Goal: Task Accomplishment & Management: Complete application form

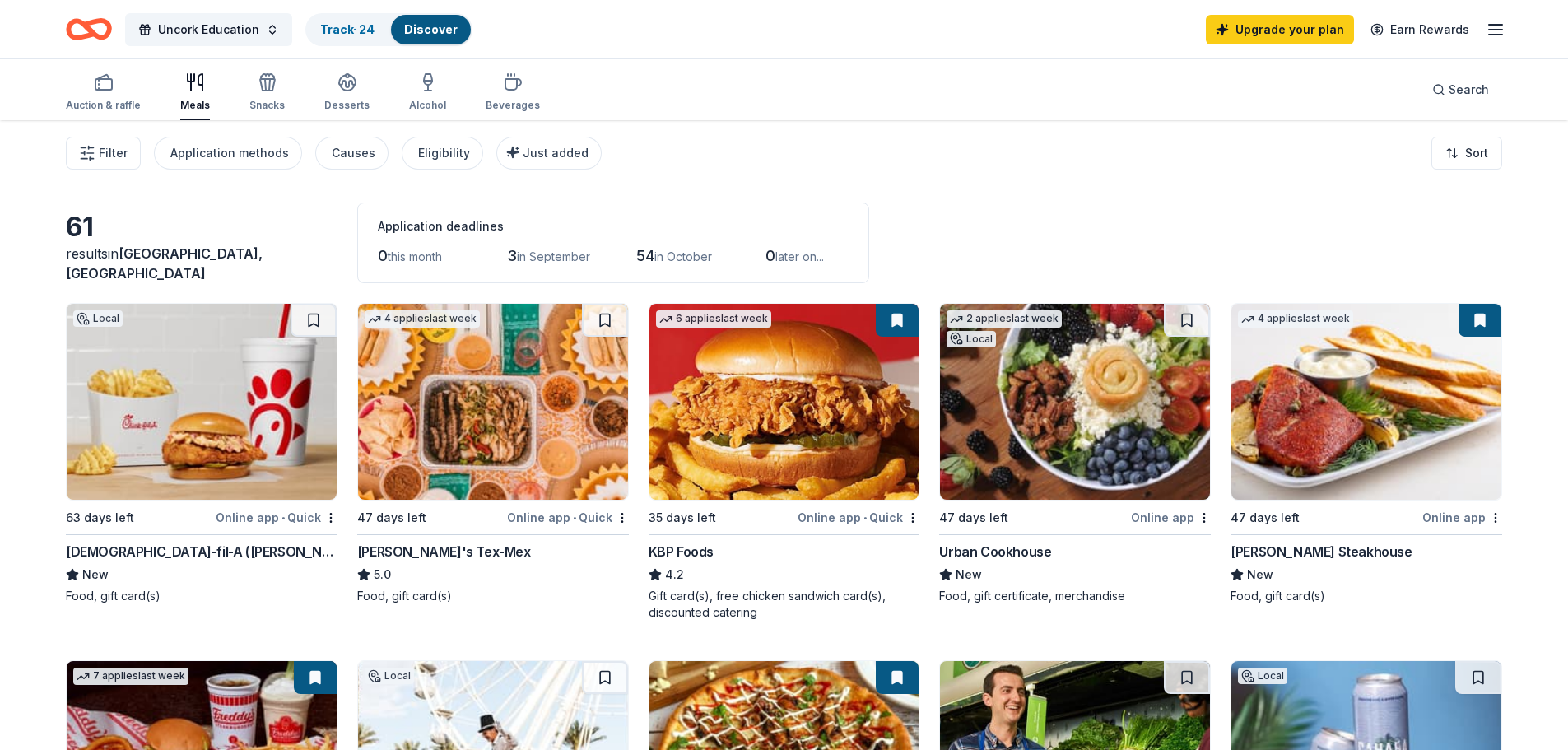
click at [96, 94] on div "Auction & raffle" at bounding box center [103, 91] width 75 height 39
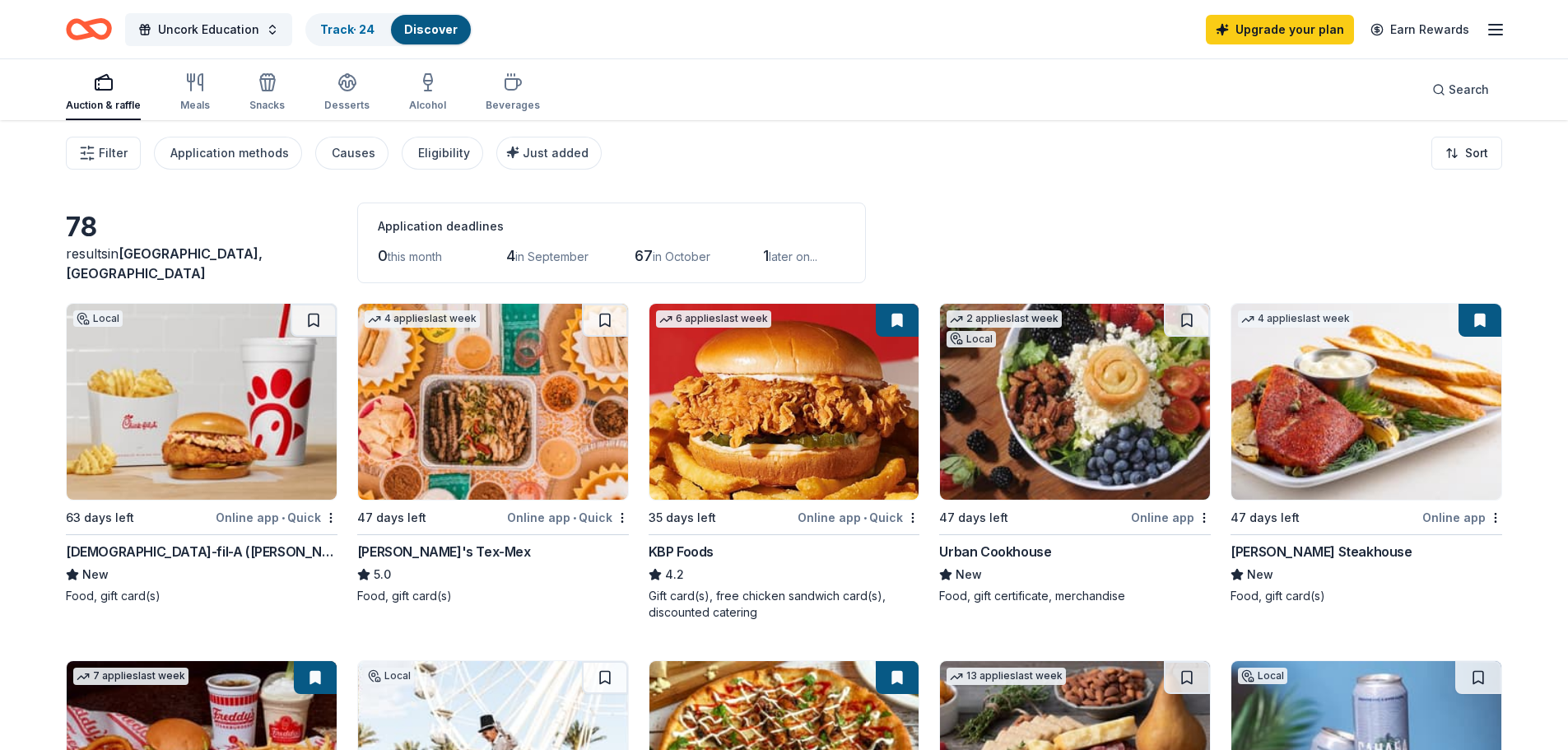
click at [97, 147] on button "Filter" at bounding box center [103, 153] width 75 height 33
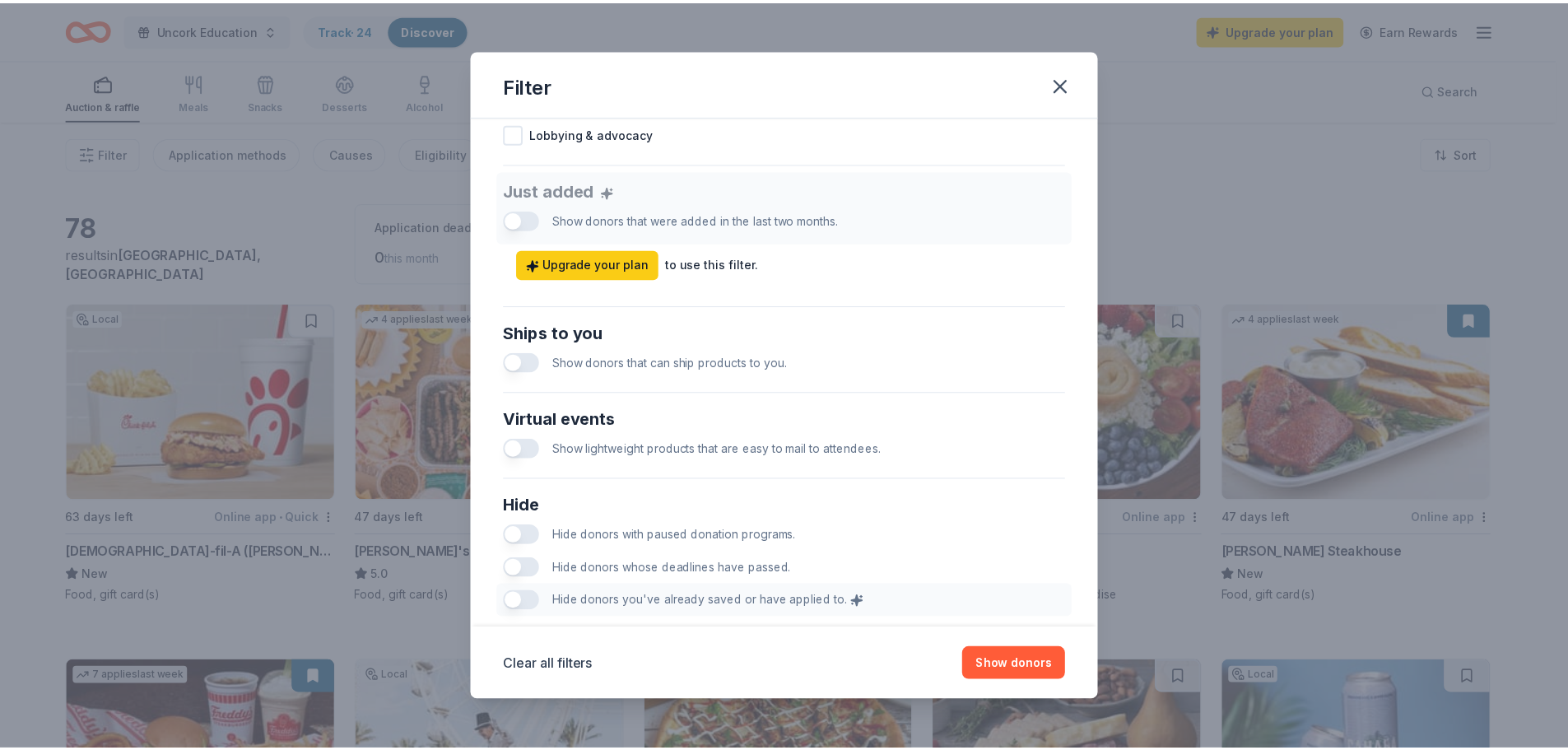
scroll to position [610, 0]
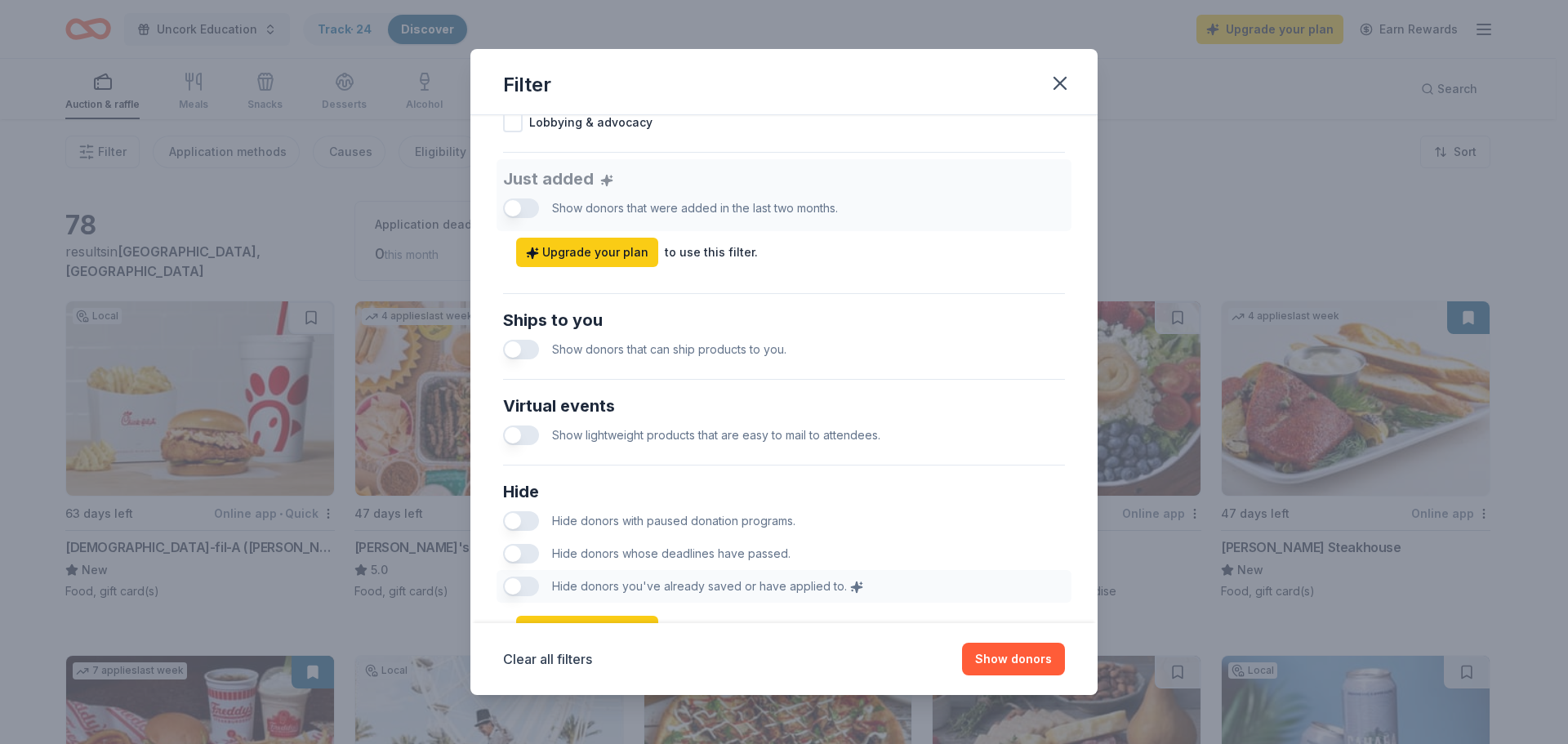
click at [1067, 83] on icon "button" at bounding box center [1060, 82] width 23 height 23
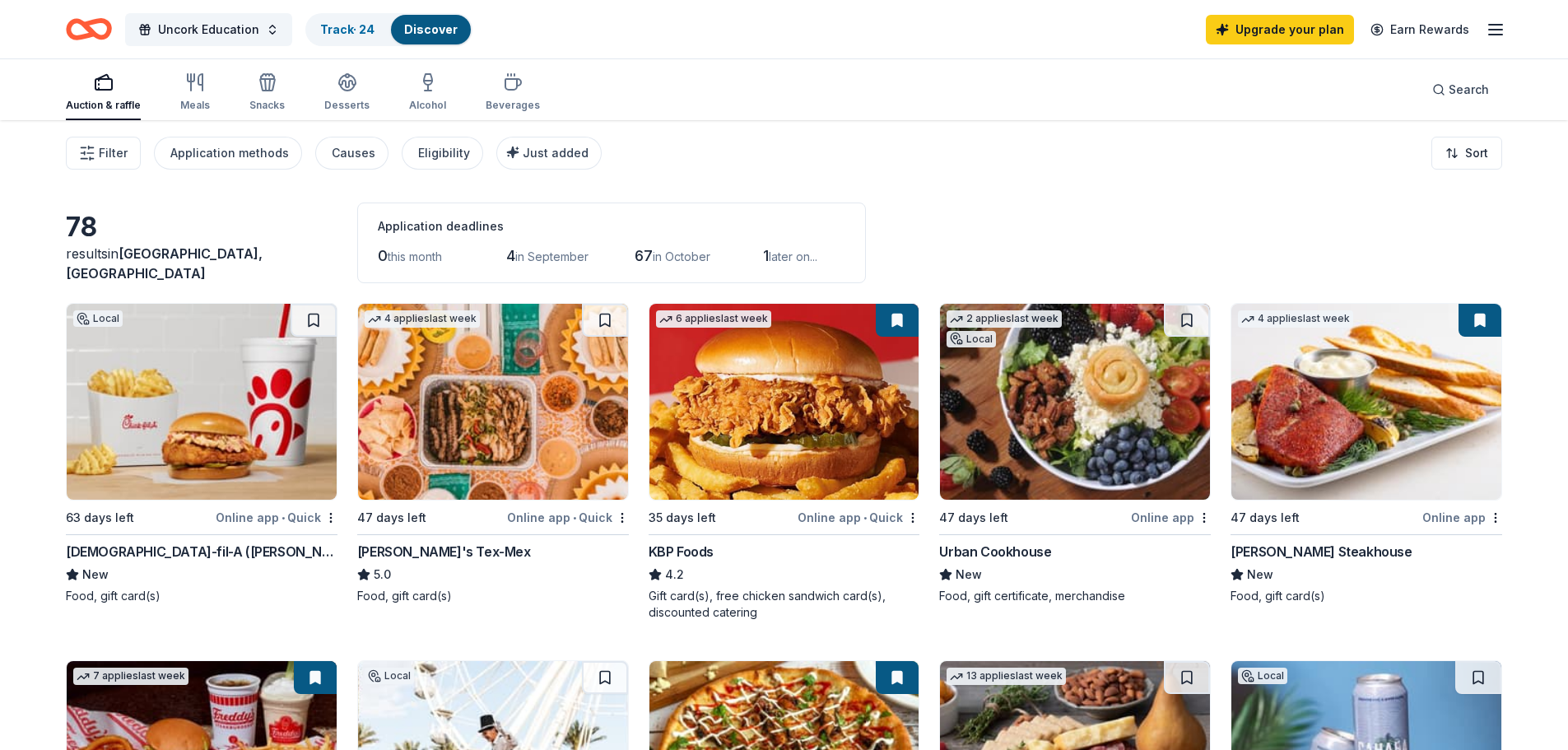
click at [352, 89] on icon "button" at bounding box center [347, 82] width 20 height 20
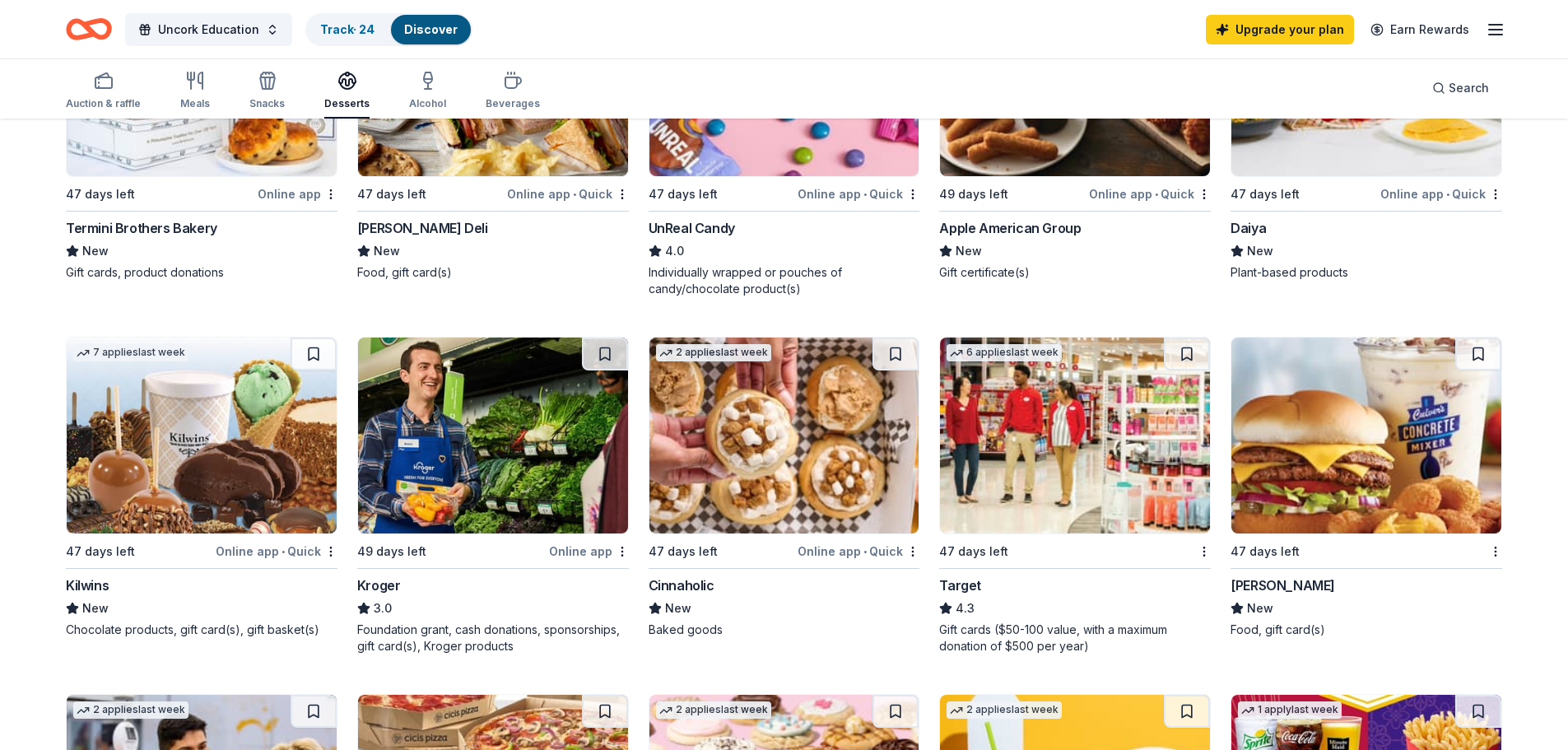
scroll to position [691, 0]
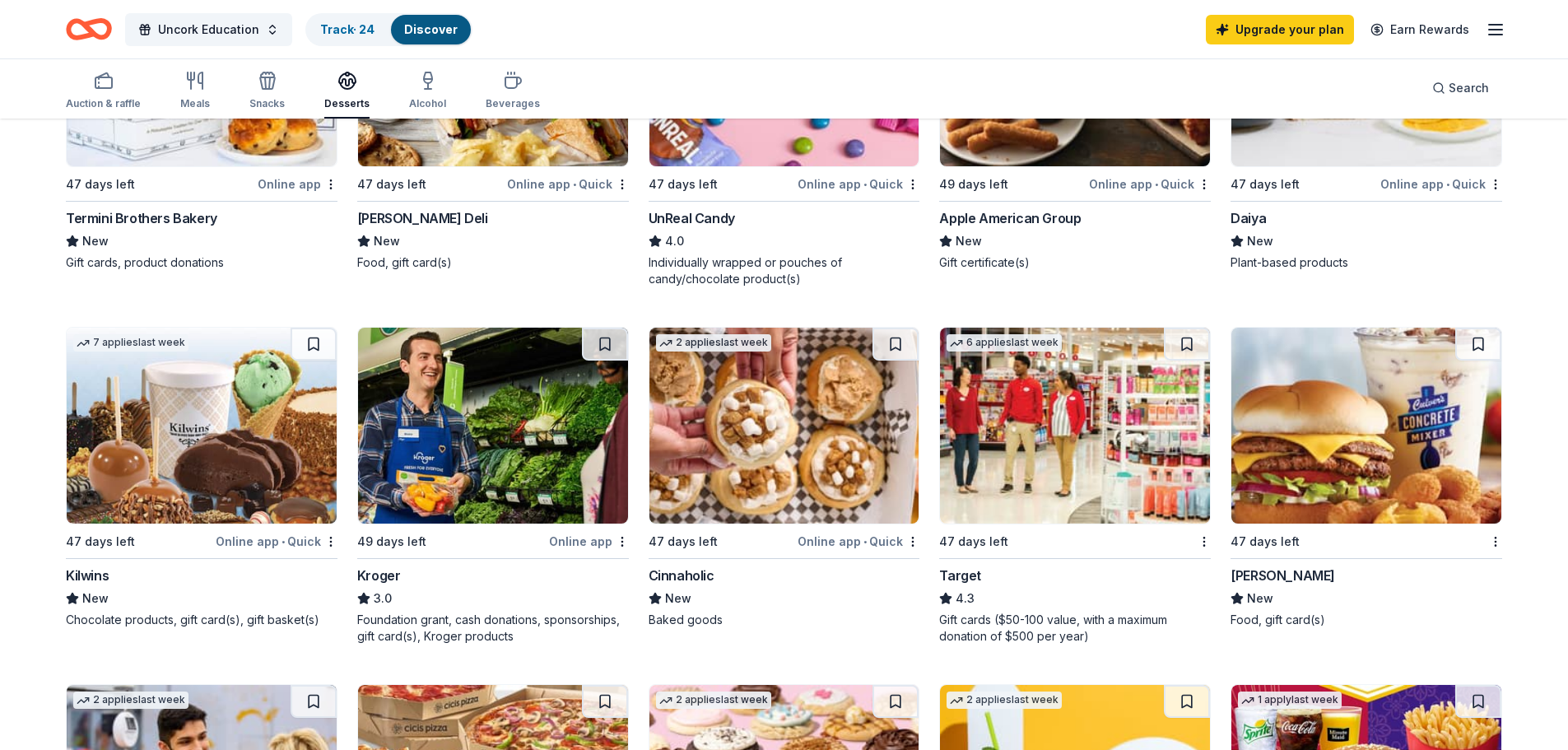
click at [768, 435] on img at bounding box center [785, 426] width 270 height 195
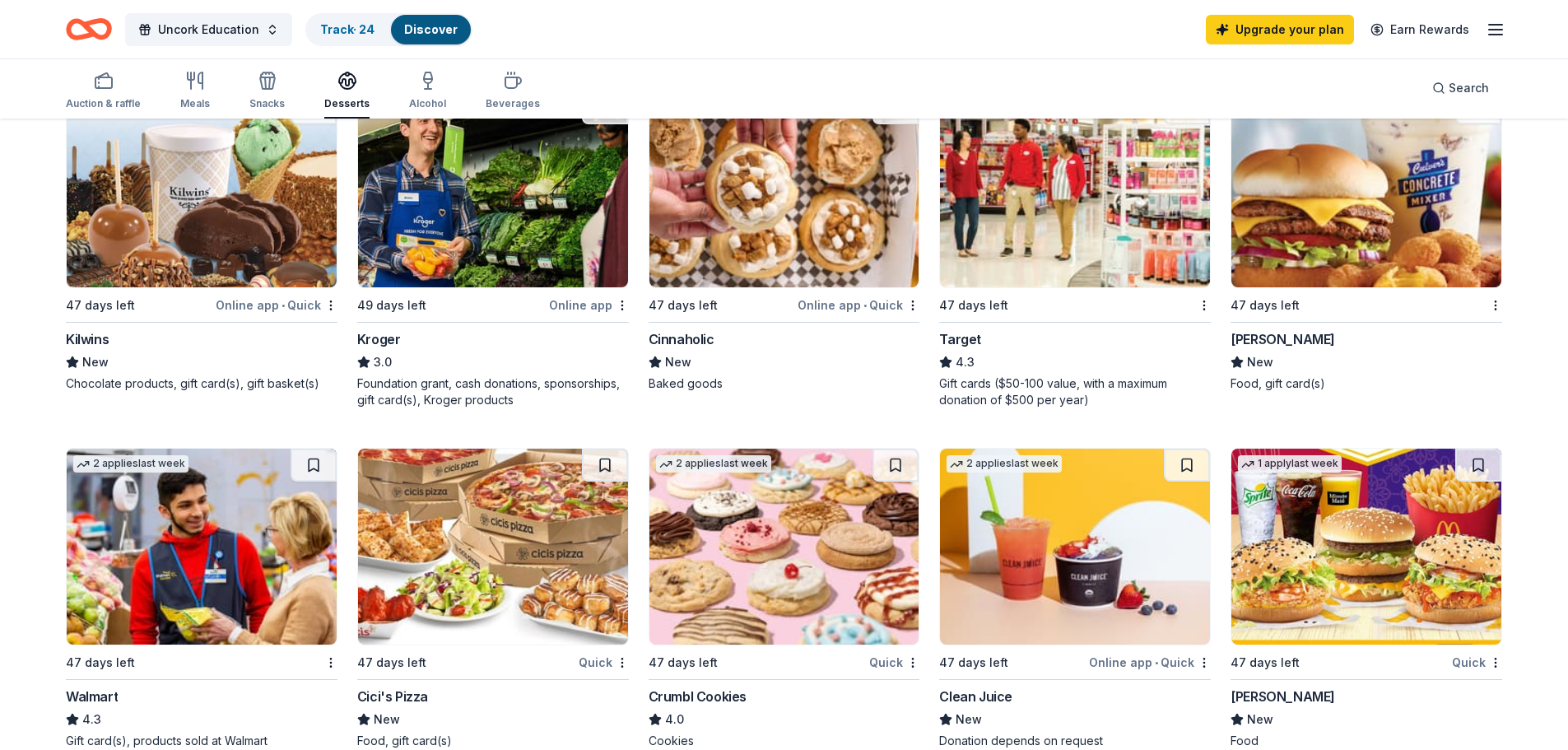
scroll to position [930, 0]
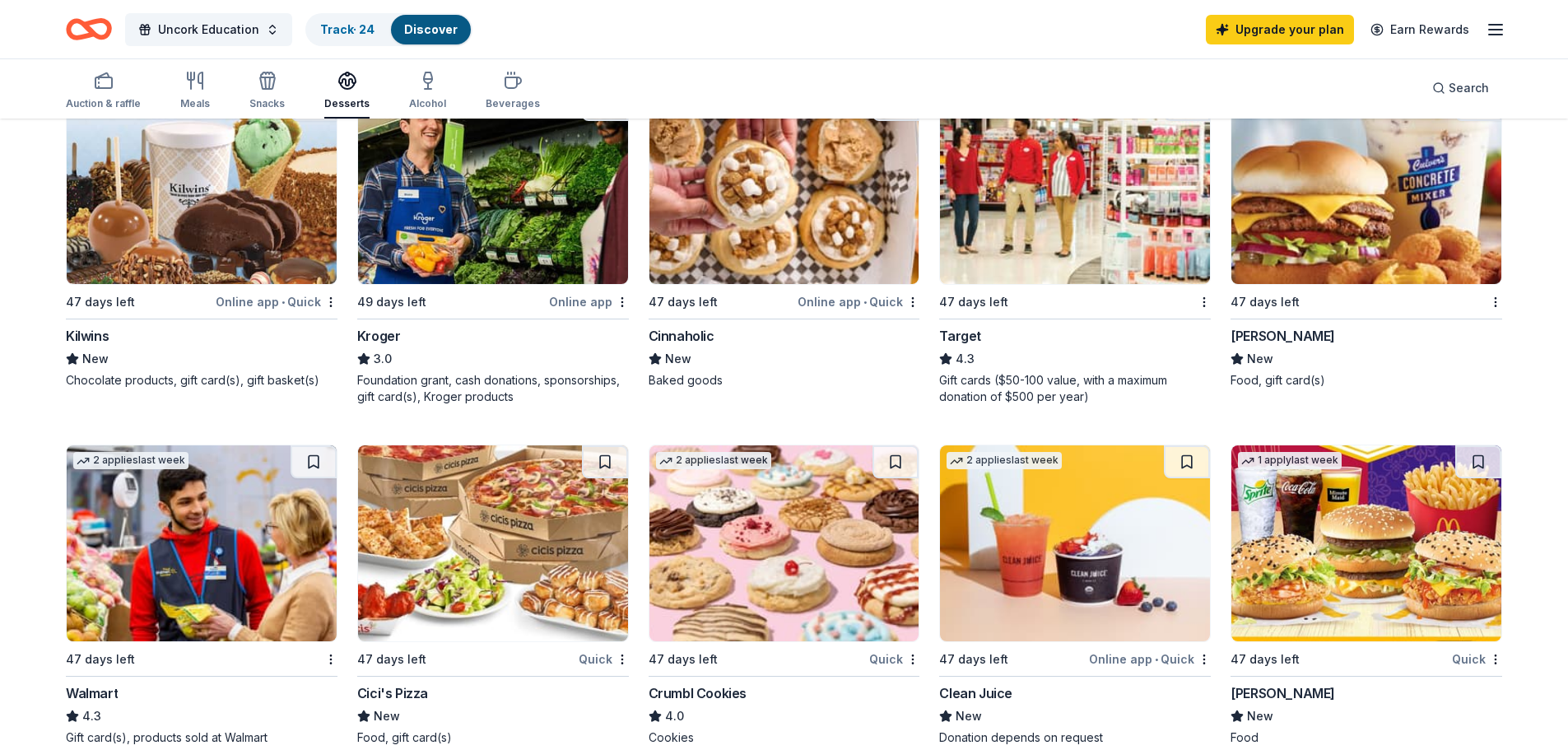
click at [749, 604] on img at bounding box center [785, 543] width 270 height 195
click at [1331, 565] on img at bounding box center [1367, 543] width 270 height 195
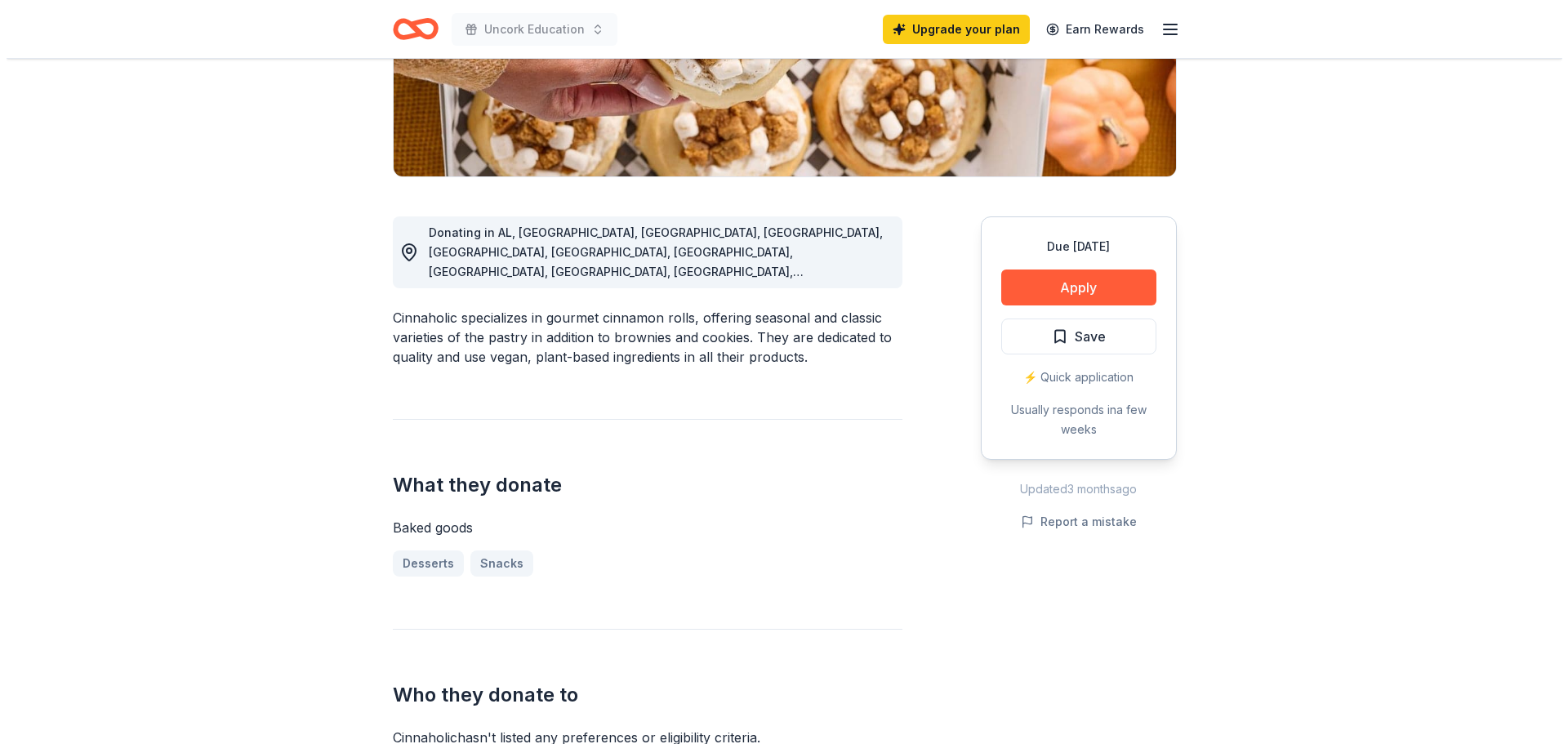
scroll to position [332, 0]
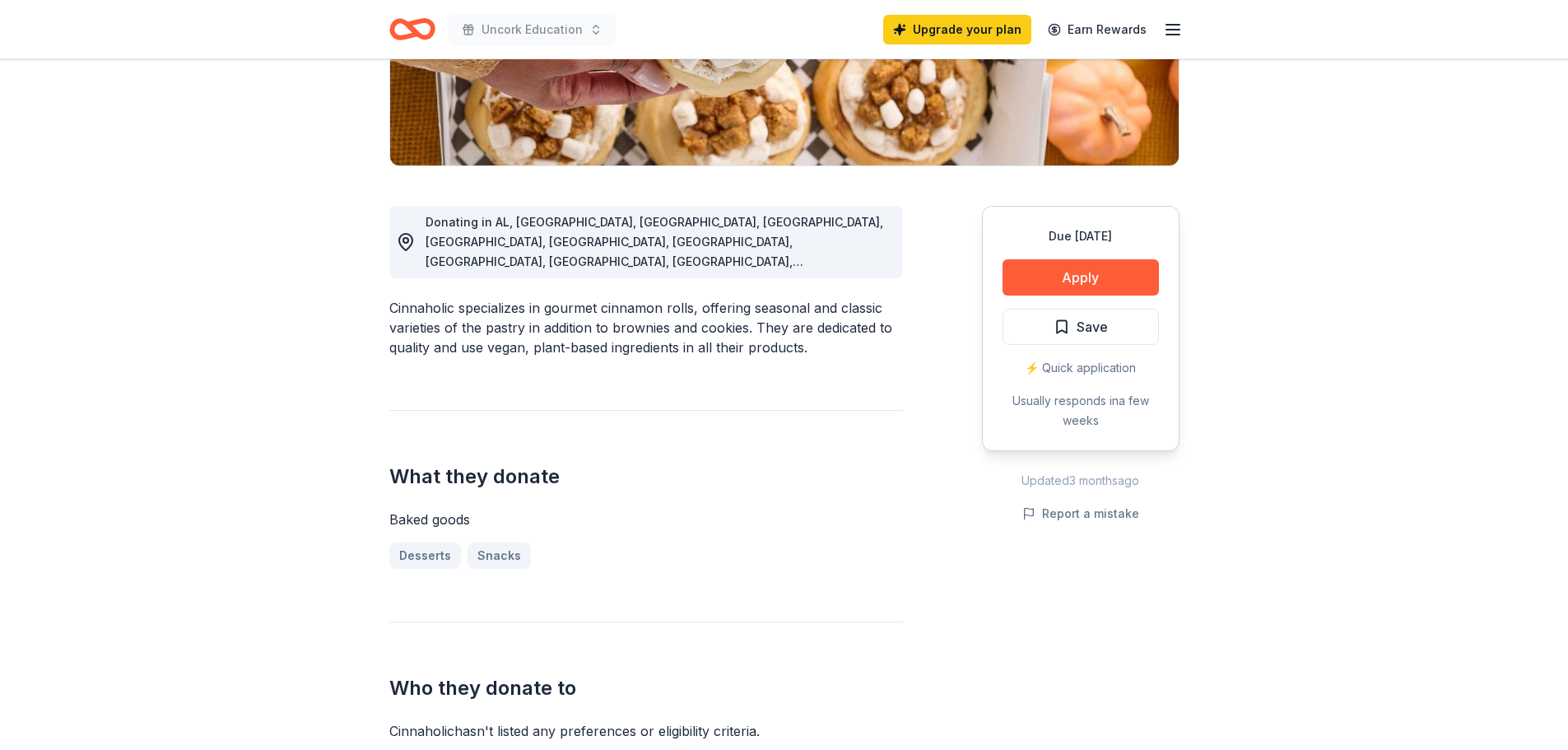
click at [1099, 280] on button "Apply" at bounding box center [1080, 278] width 156 height 37
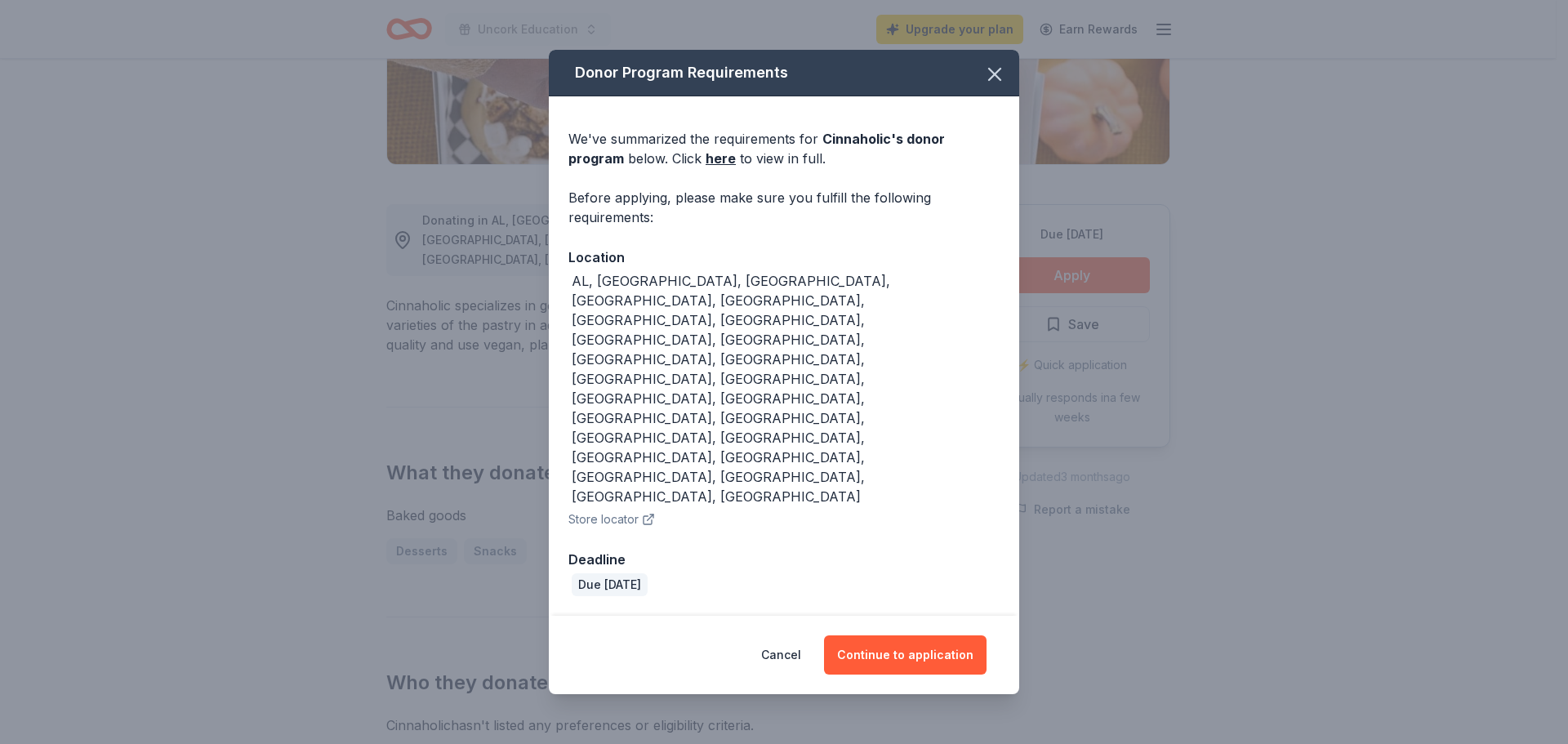
click at [882, 635] on button "Continue to application" at bounding box center [905, 654] width 162 height 39
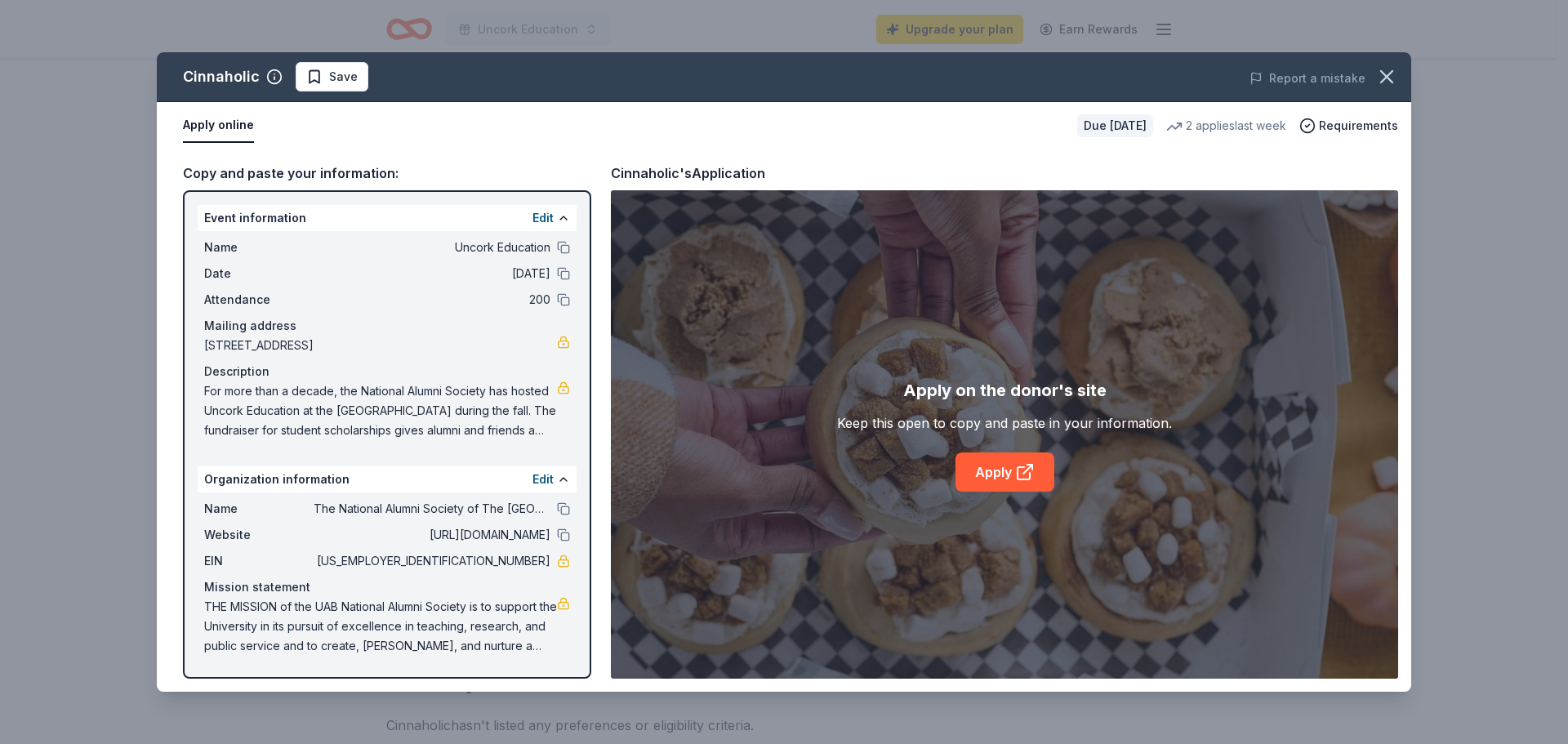
click at [995, 467] on link "Apply" at bounding box center [1004, 471] width 99 height 39
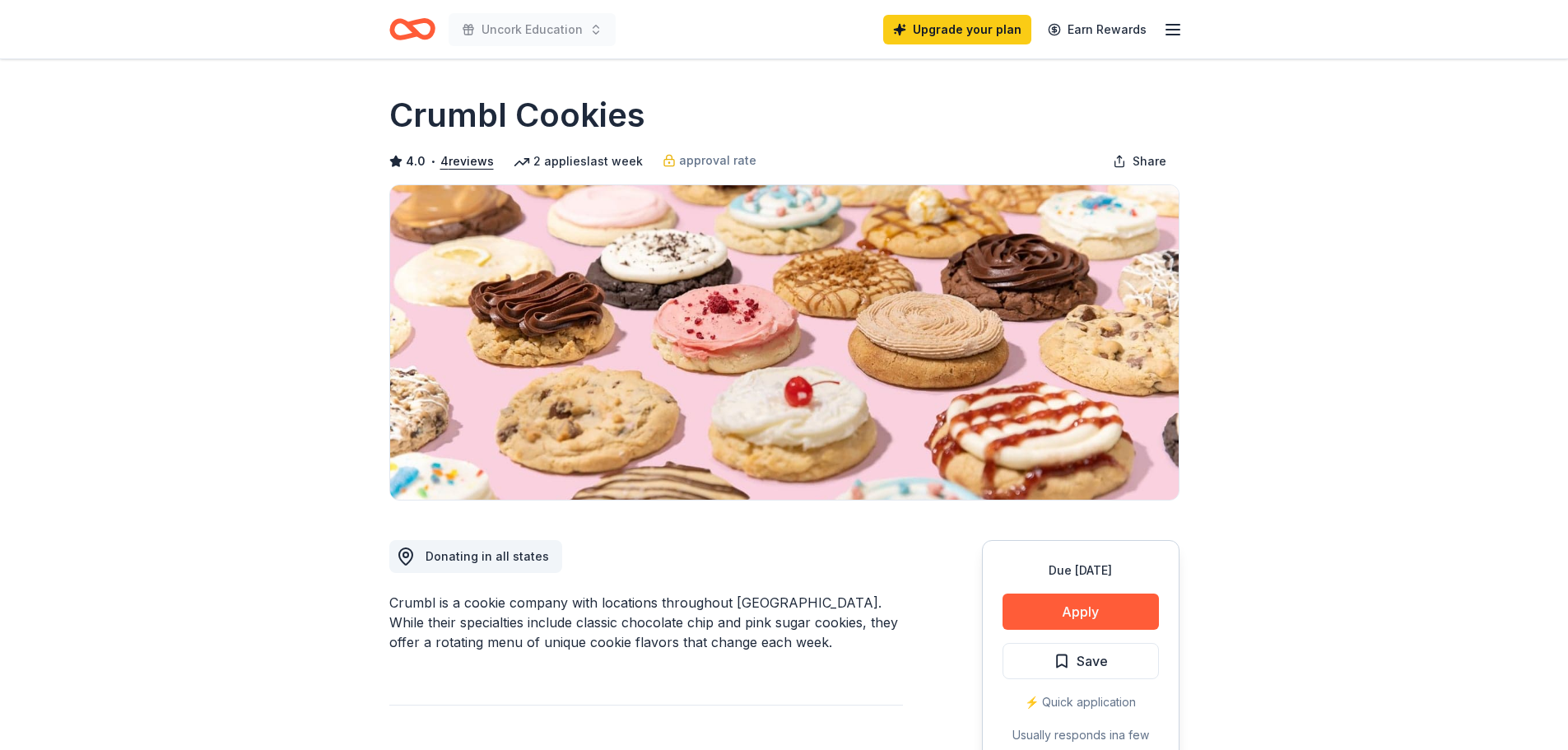
click at [1069, 603] on button "Apply" at bounding box center [1080, 612] width 156 height 37
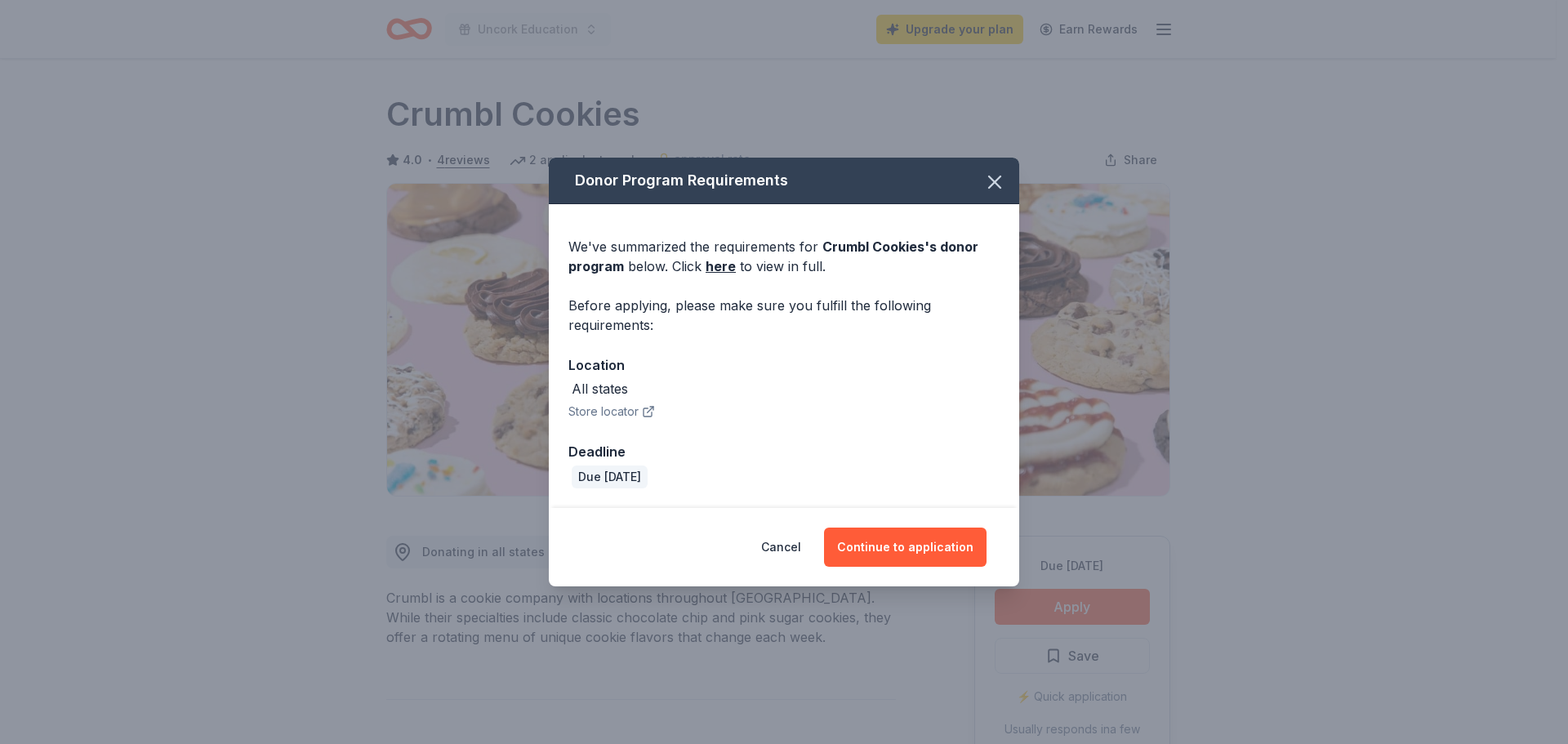
click at [894, 546] on button "Continue to application" at bounding box center [905, 546] width 162 height 39
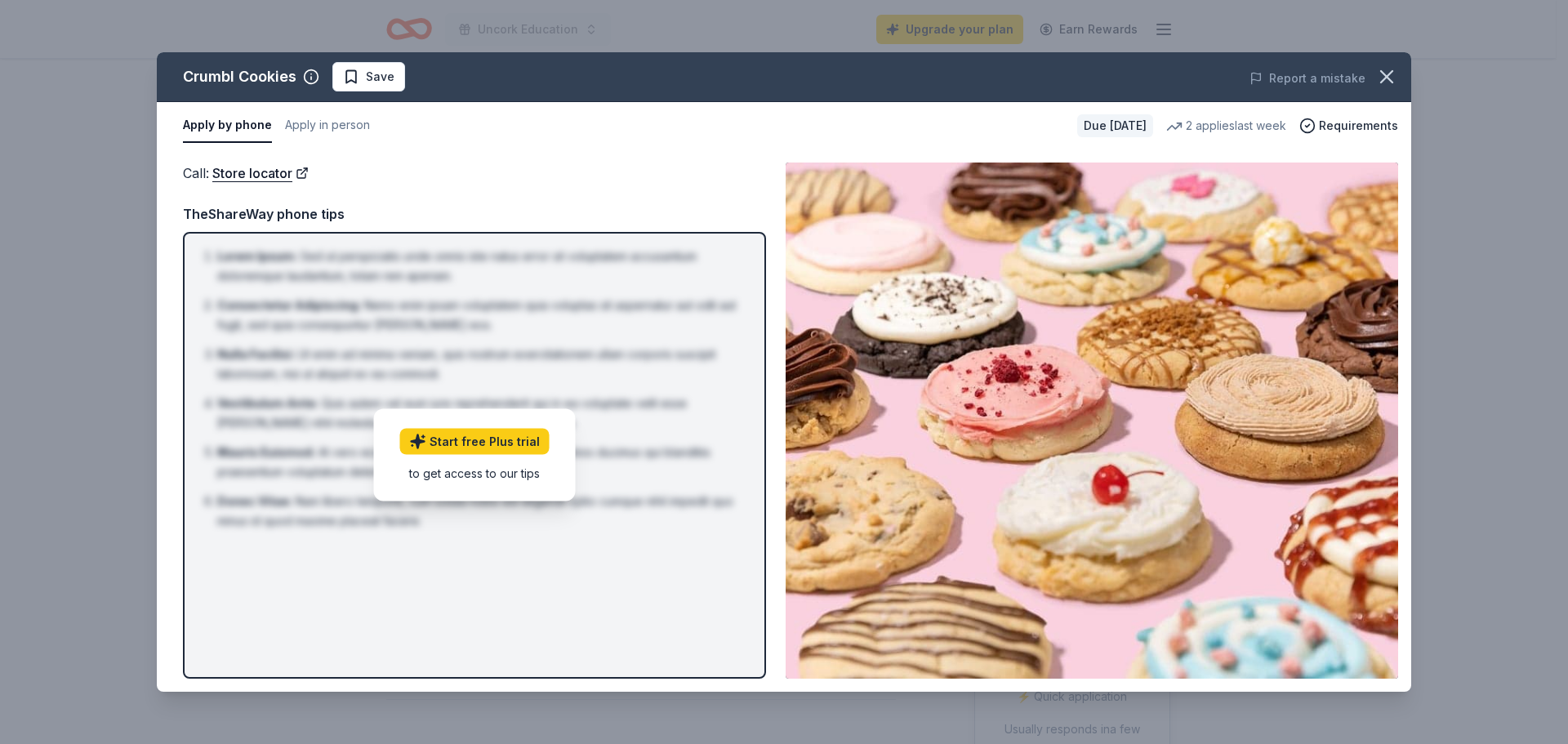
click at [1388, 79] on icon "button" at bounding box center [1386, 76] width 23 height 23
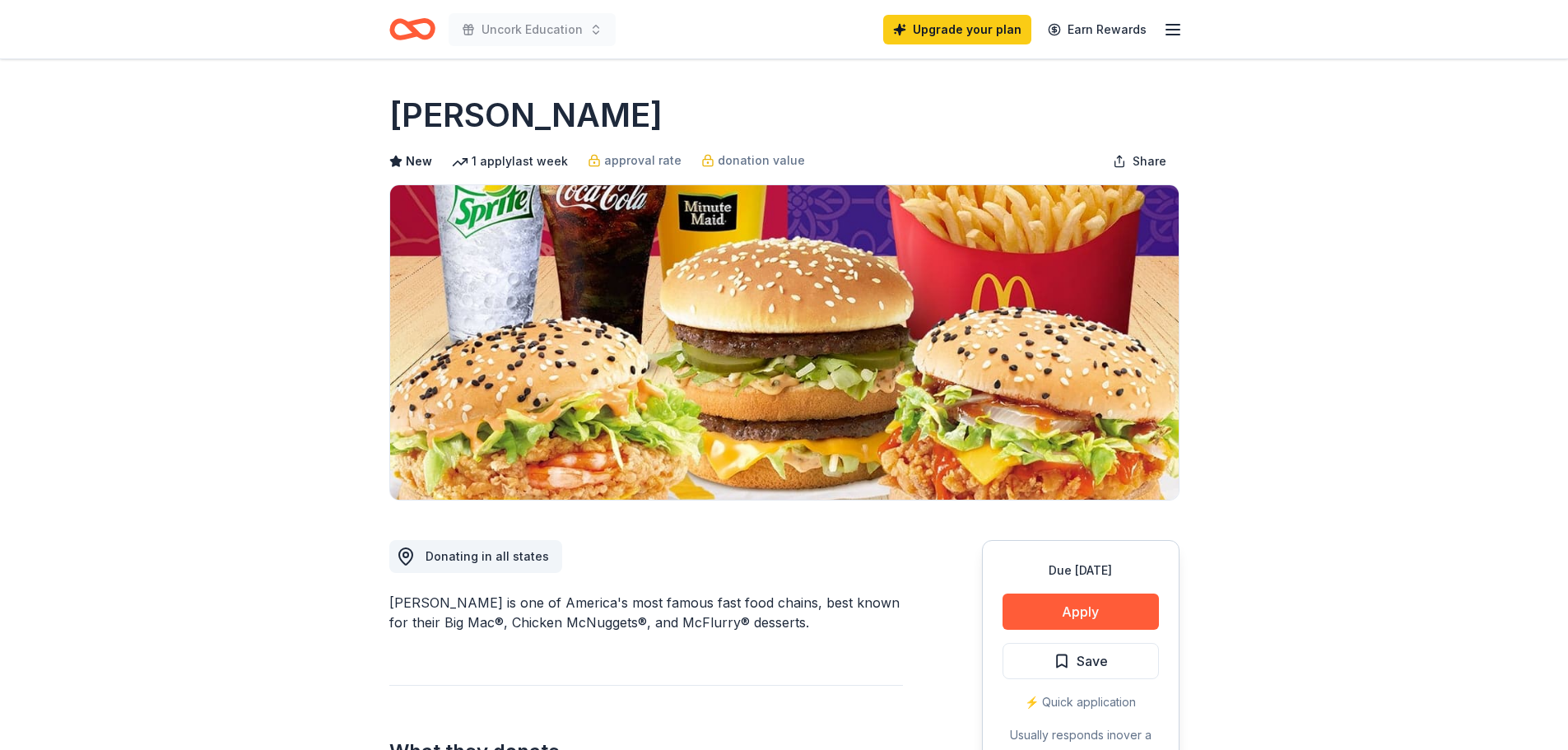
click at [1058, 611] on button "Apply" at bounding box center [1080, 612] width 156 height 37
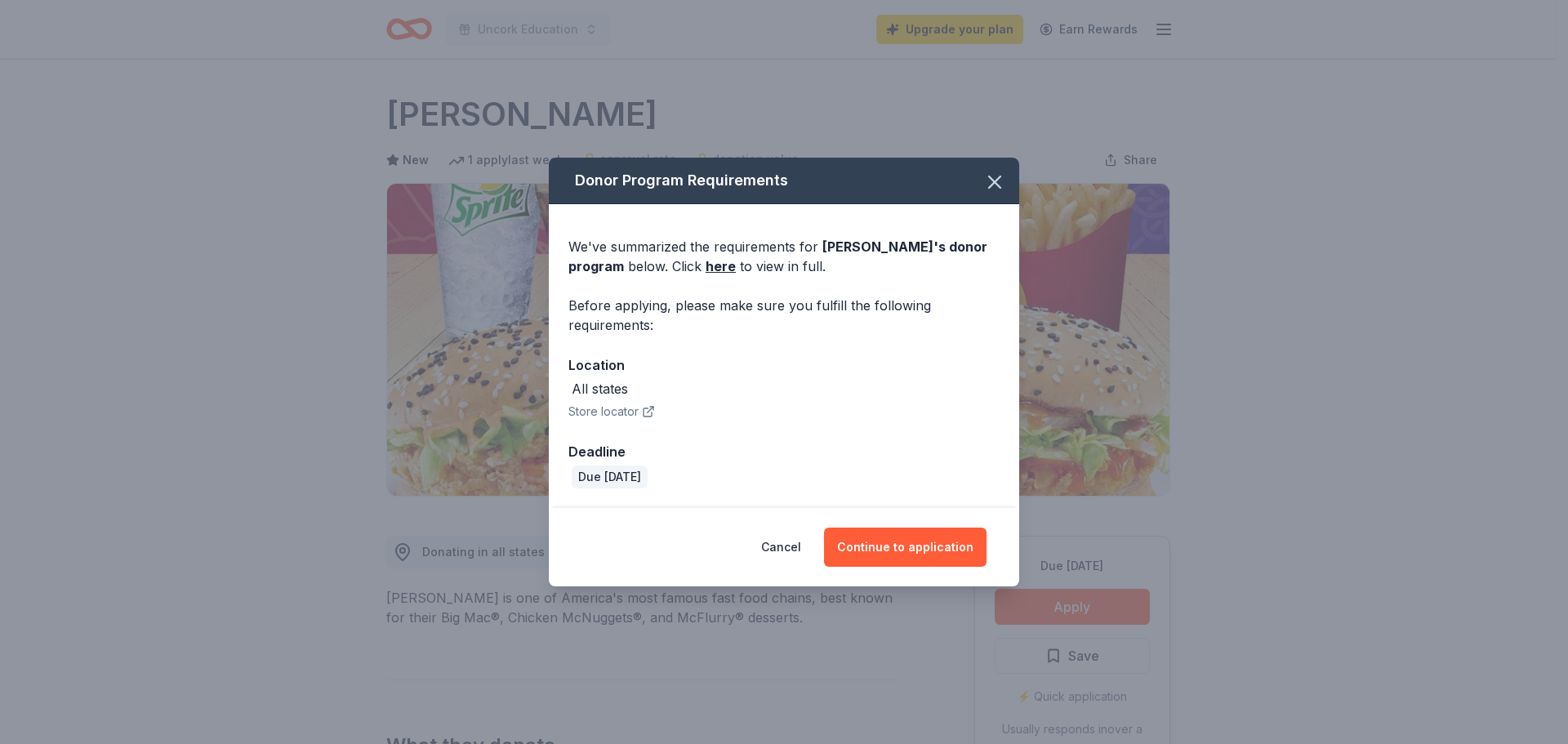
click at [924, 546] on button "Continue to application" at bounding box center [905, 546] width 162 height 39
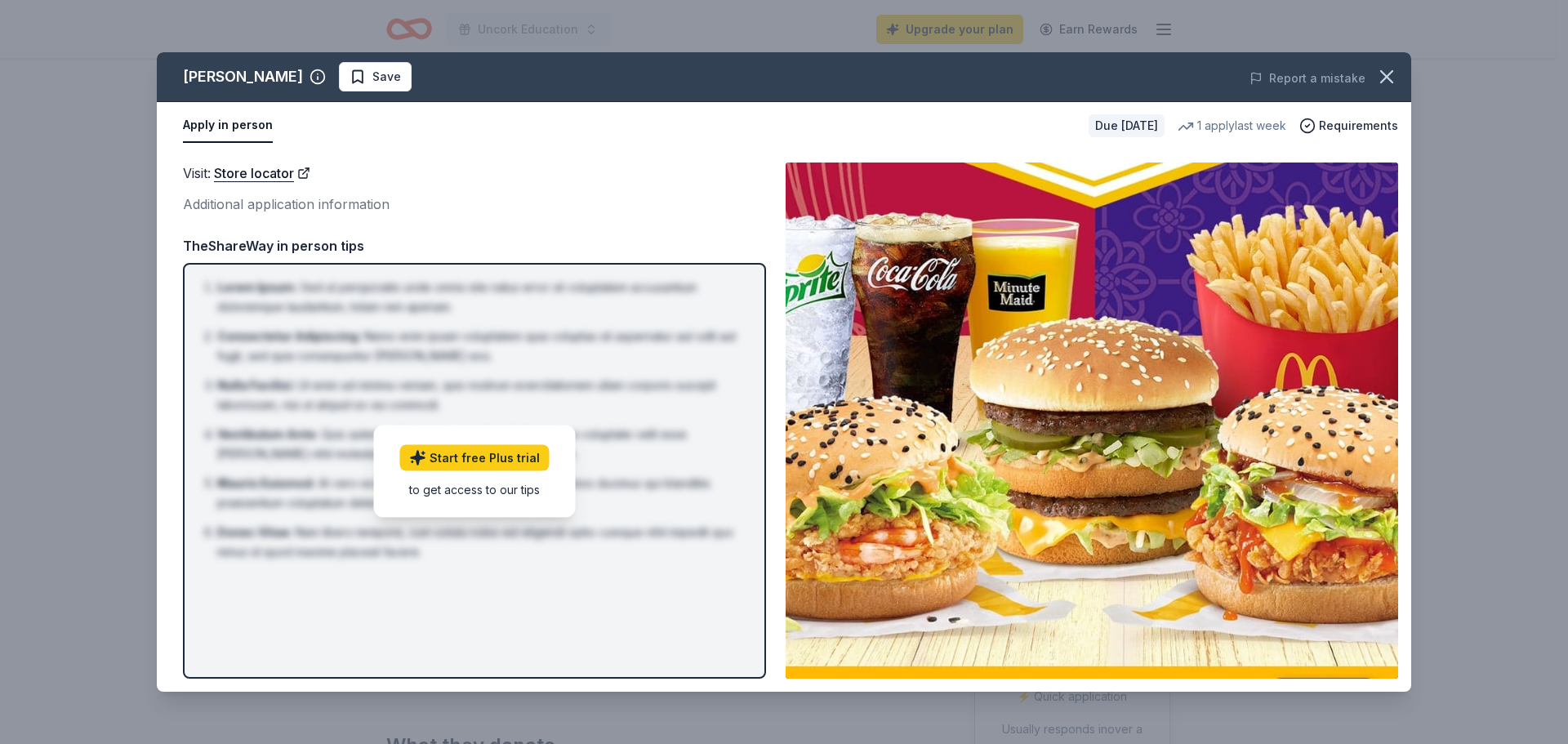
click at [1389, 74] on icon "button" at bounding box center [1387, 76] width 12 height 12
